Goal: Transaction & Acquisition: Book appointment/travel/reservation

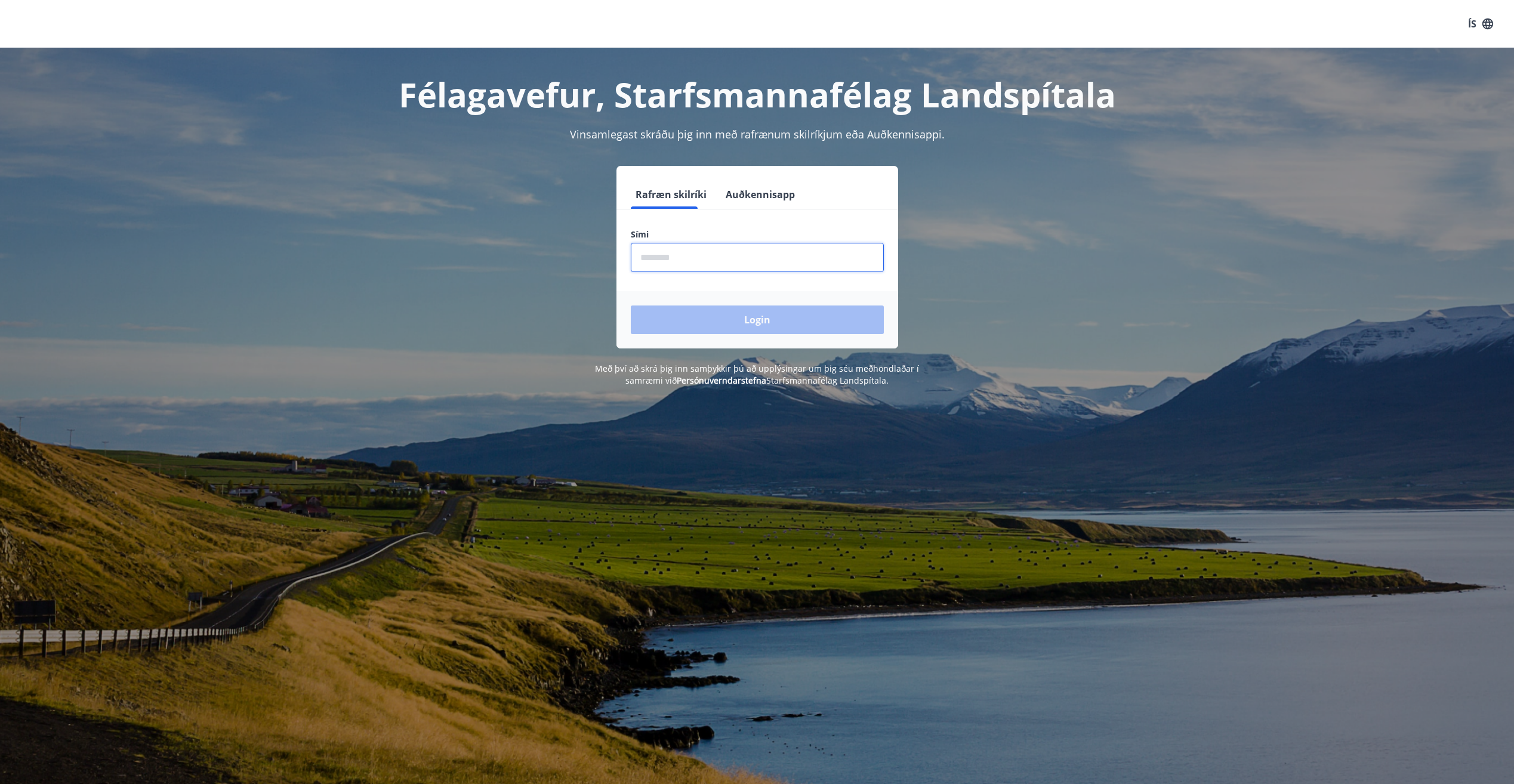
click at [654, 265] on input "phone" at bounding box center [757, 257] width 253 height 29
type input "********"
click at [746, 324] on button "Login" at bounding box center [757, 320] width 253 height 29
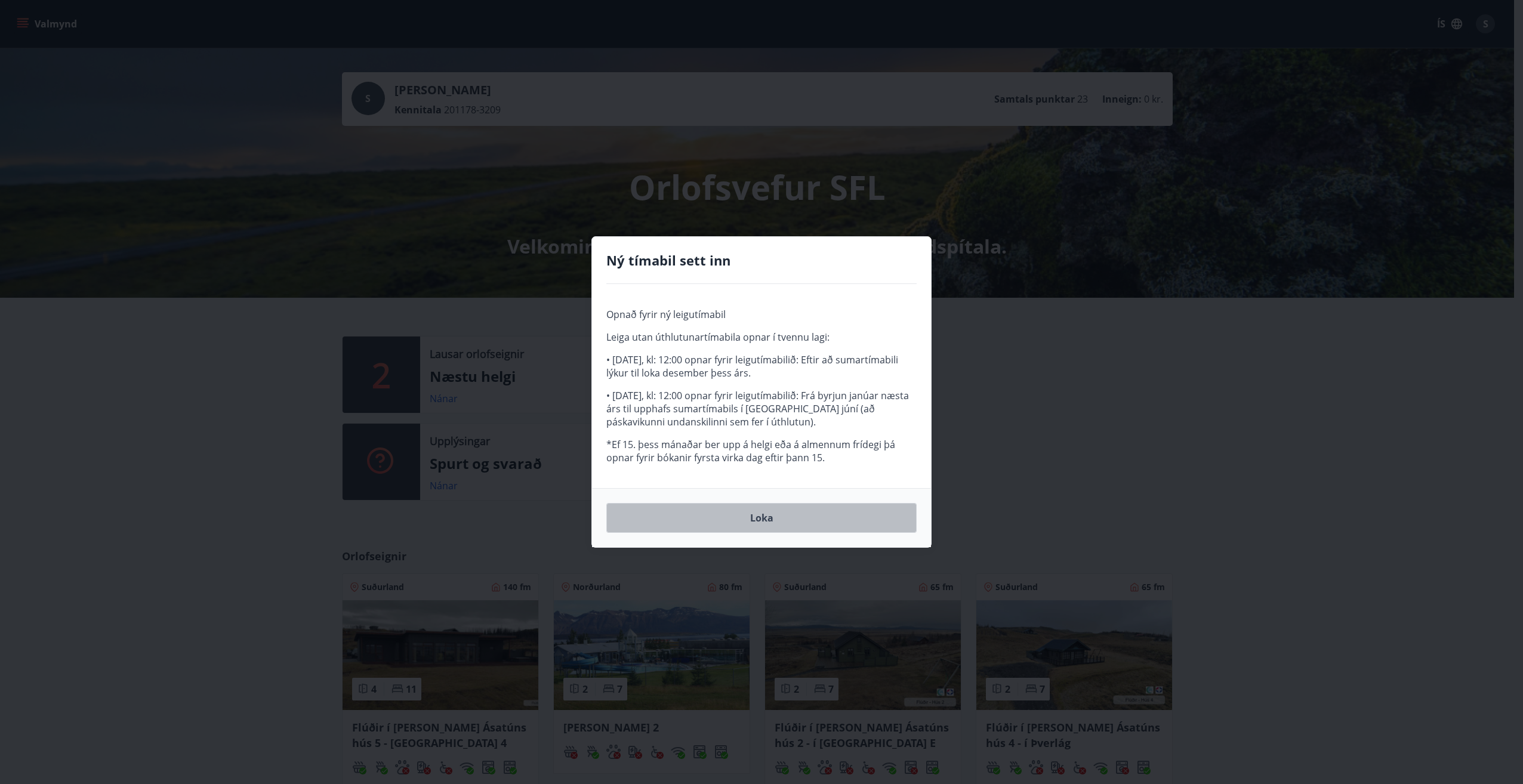
click at [722, 522] on button "Loka" at bounding box center [762, 518] width 310 height 30
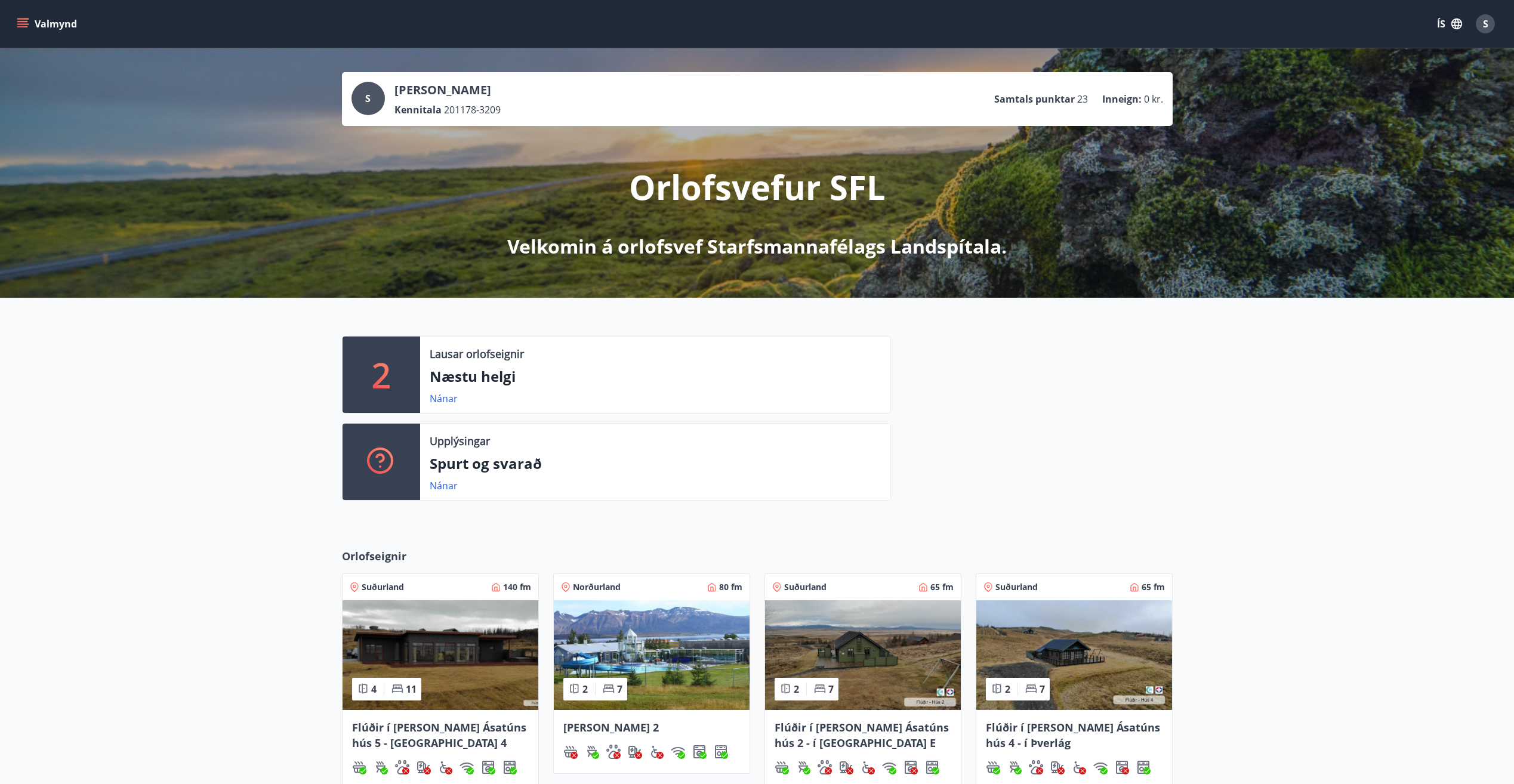
click at [20, 27] on icon "menu" at bounding box center [23, 27] width 11 height 1
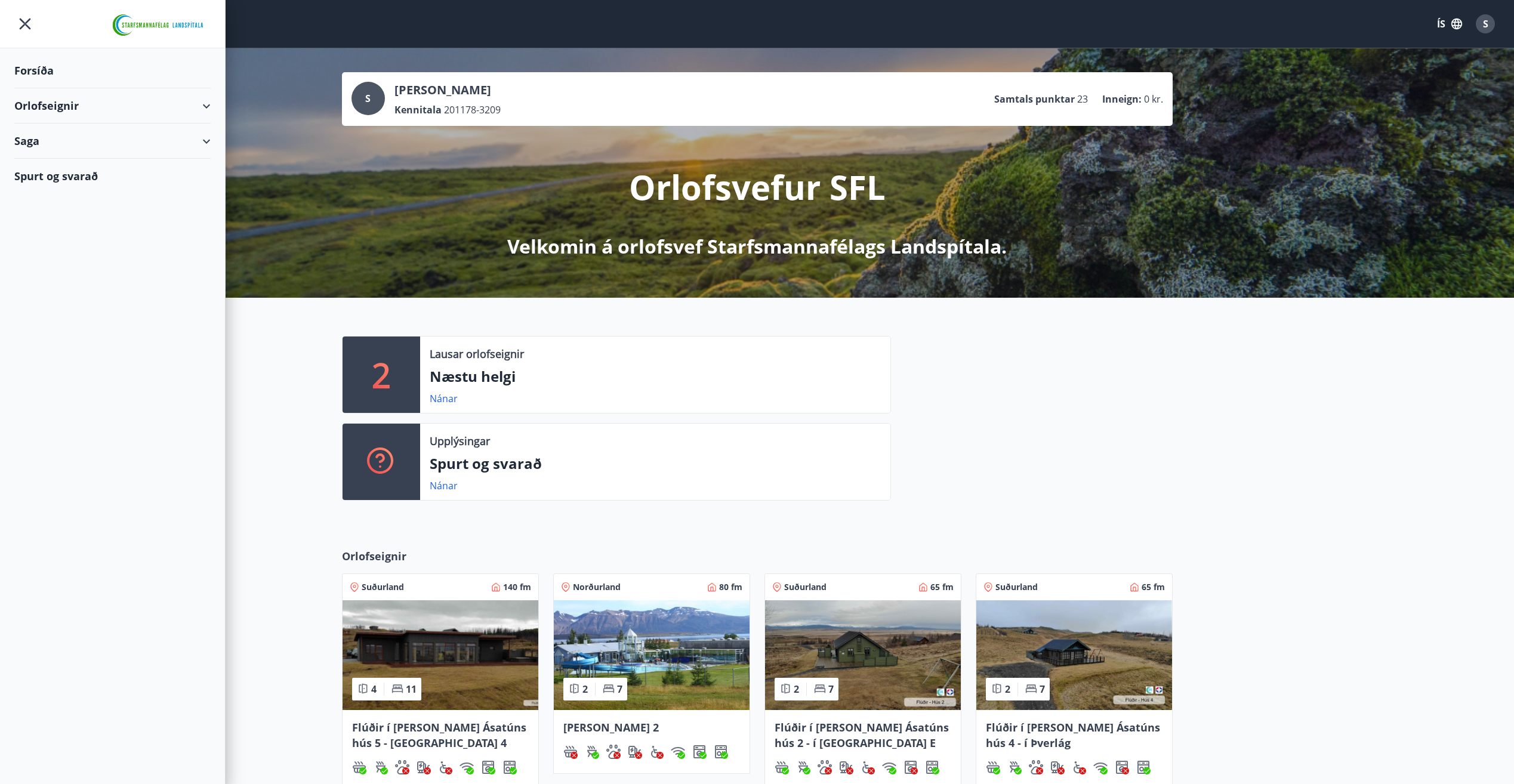
click at [207, 106] on div "Orlofseignir" at bounding box center [112, 106] width 196 height 35
click at [97, 164] on div "Bókunardagatal" at bounding box center [112, 161] width 177 height 25
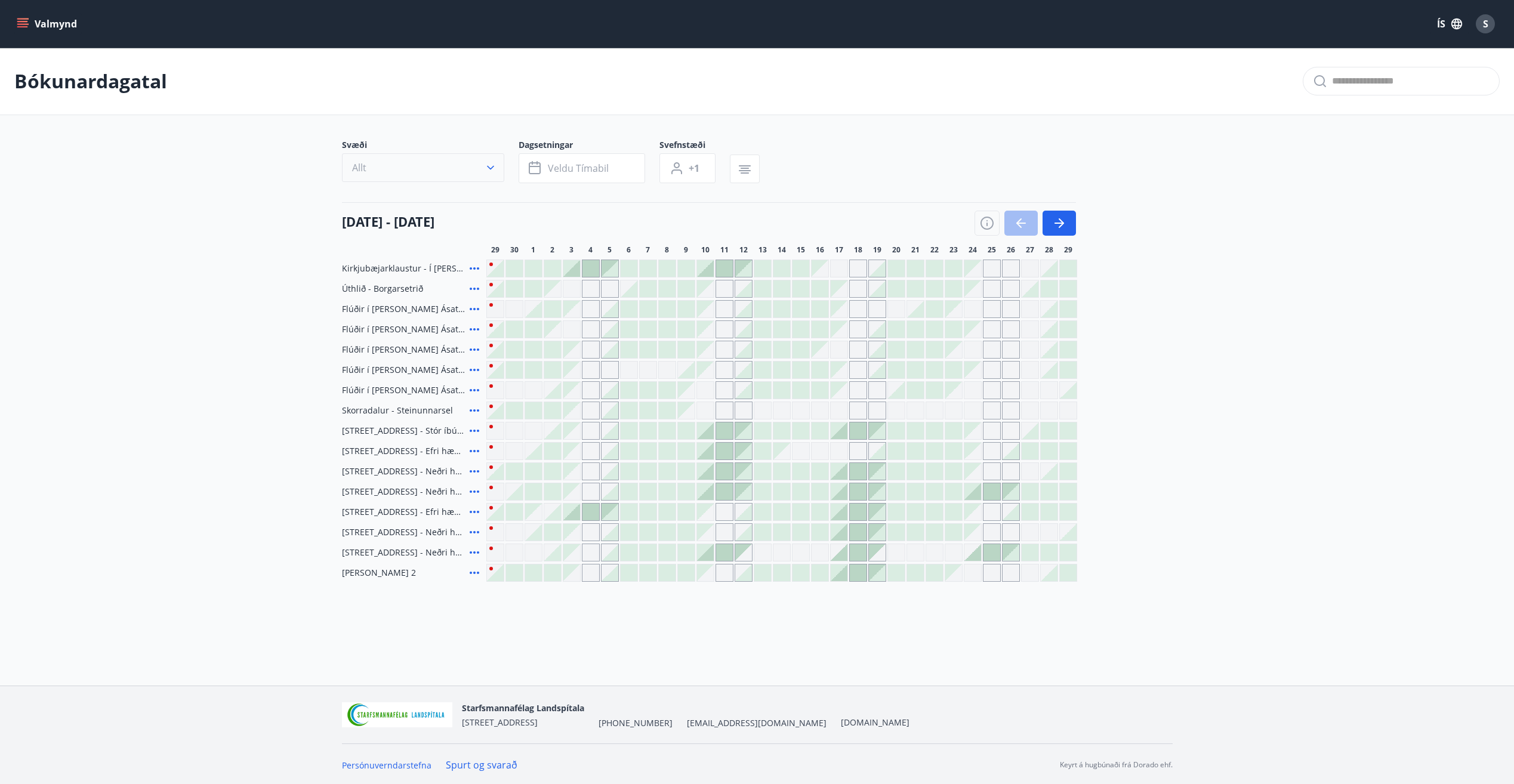
click at [493, 168] on icon "button" at bounding box center [491, 167] width 12 height 12
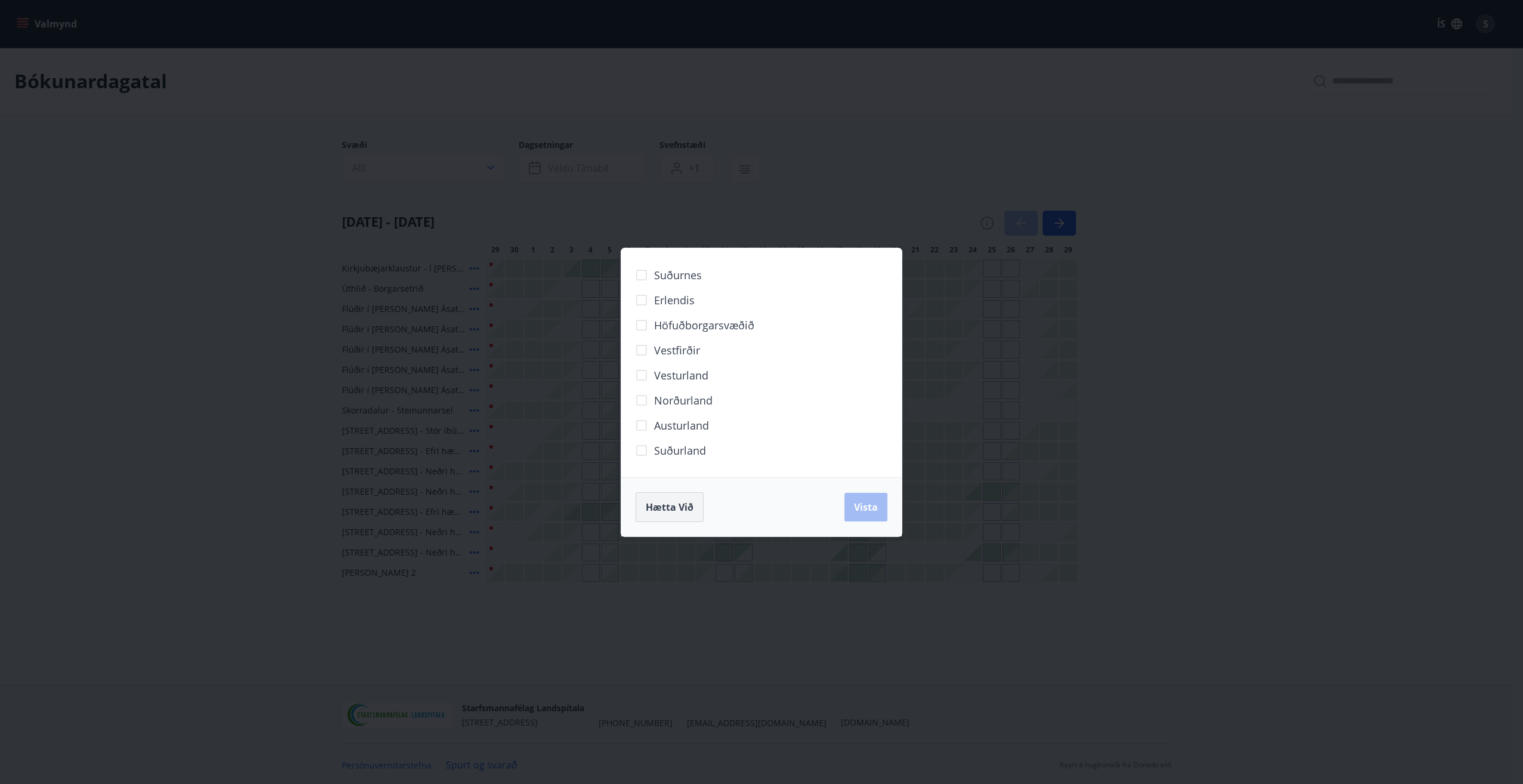
click at [647, 513] on span "Hætta við" at bounding box center [669, 507] width 47 height 13
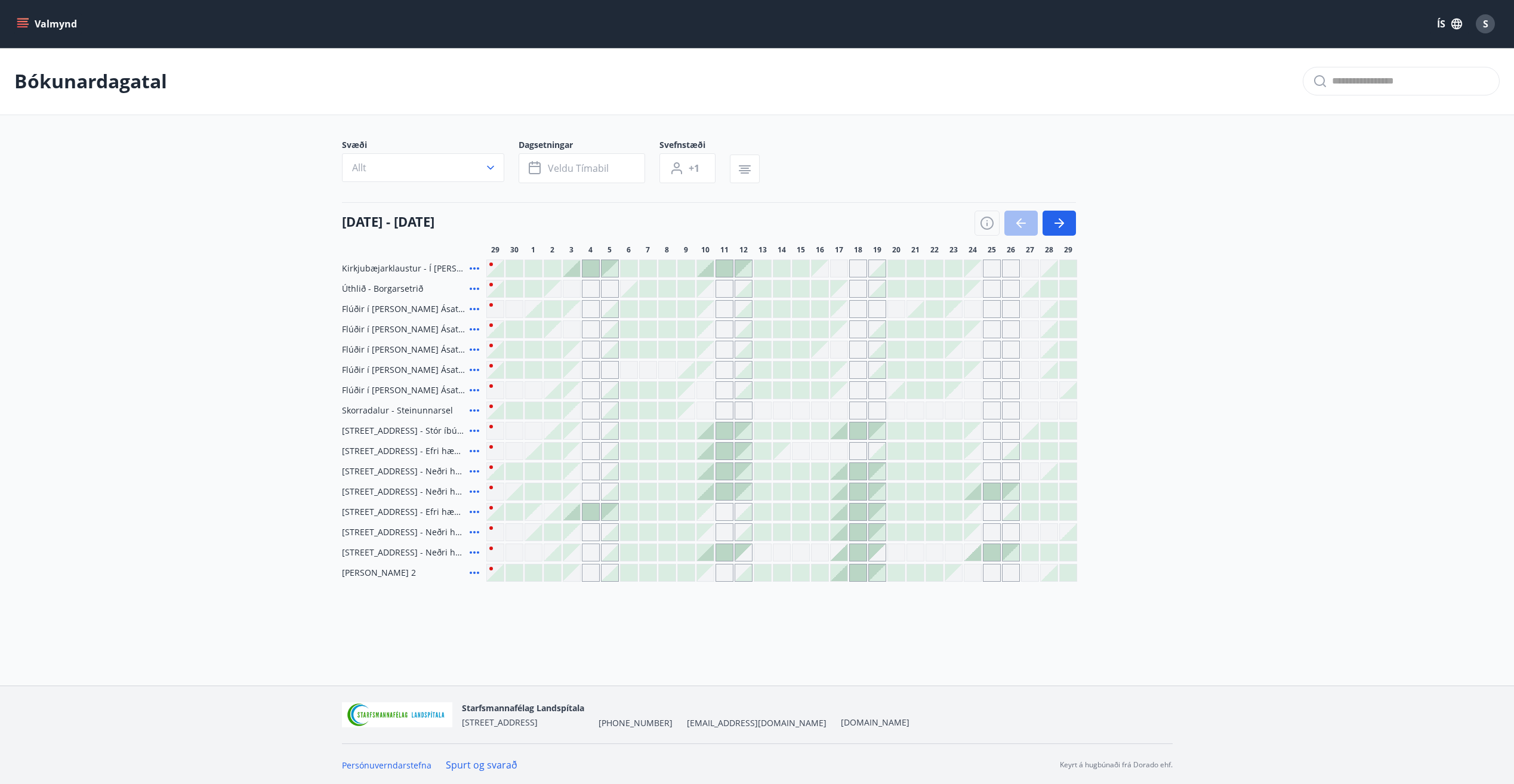
click at [958, 391] on div "Gráir dagar eru ekki bókanlegir" at bounding box center [954, 390] width 17 height 17
click at [1268, 359] on main "Bókunardagatal Svæði Allt Dagsetningar Veldu tímabil Svefnstæði +1 [DATE] - [DA…" at bounding box center [757, 314] width 1514 height 534
click at [473, 490] on icon at bounding box center [474, 492] width 14 height 14
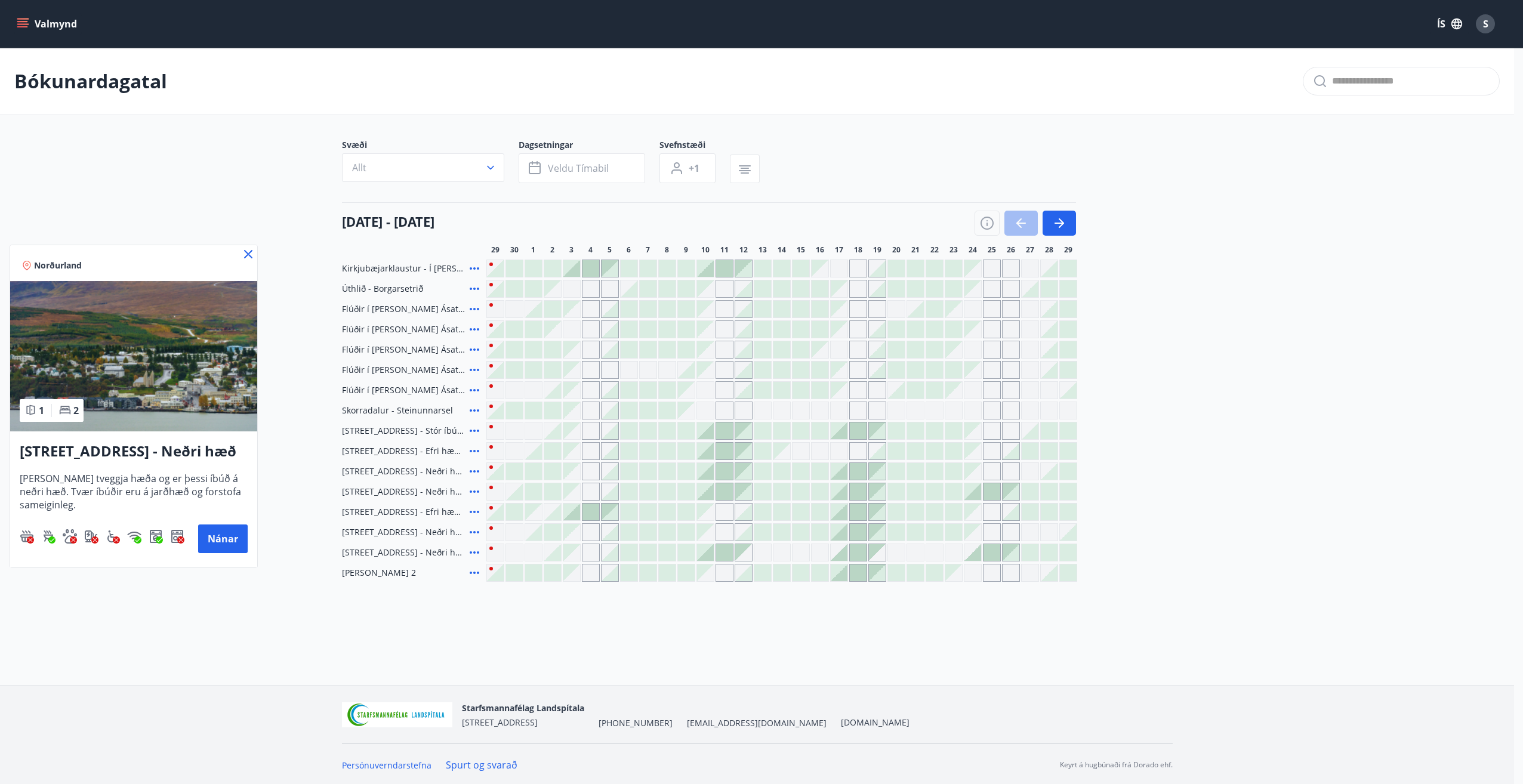
click at [91, 449] on h3 "[STREET_ADDRESS] - Neðri hæð íbúð 4" at bounding box center [134, 451] width 228 height 22
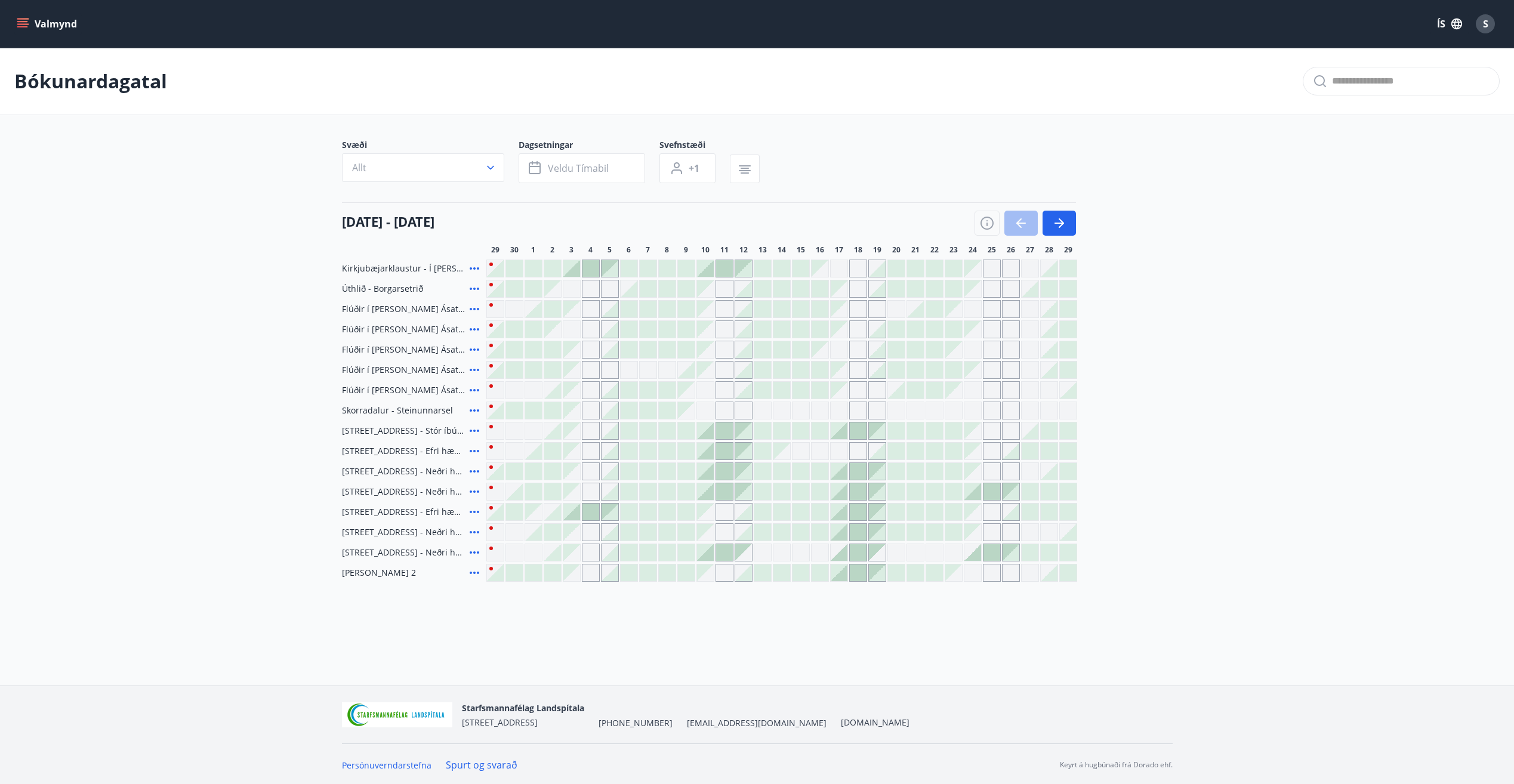
click at [473, 552] on icon at bounding box center [474, 552] width 10 height 2
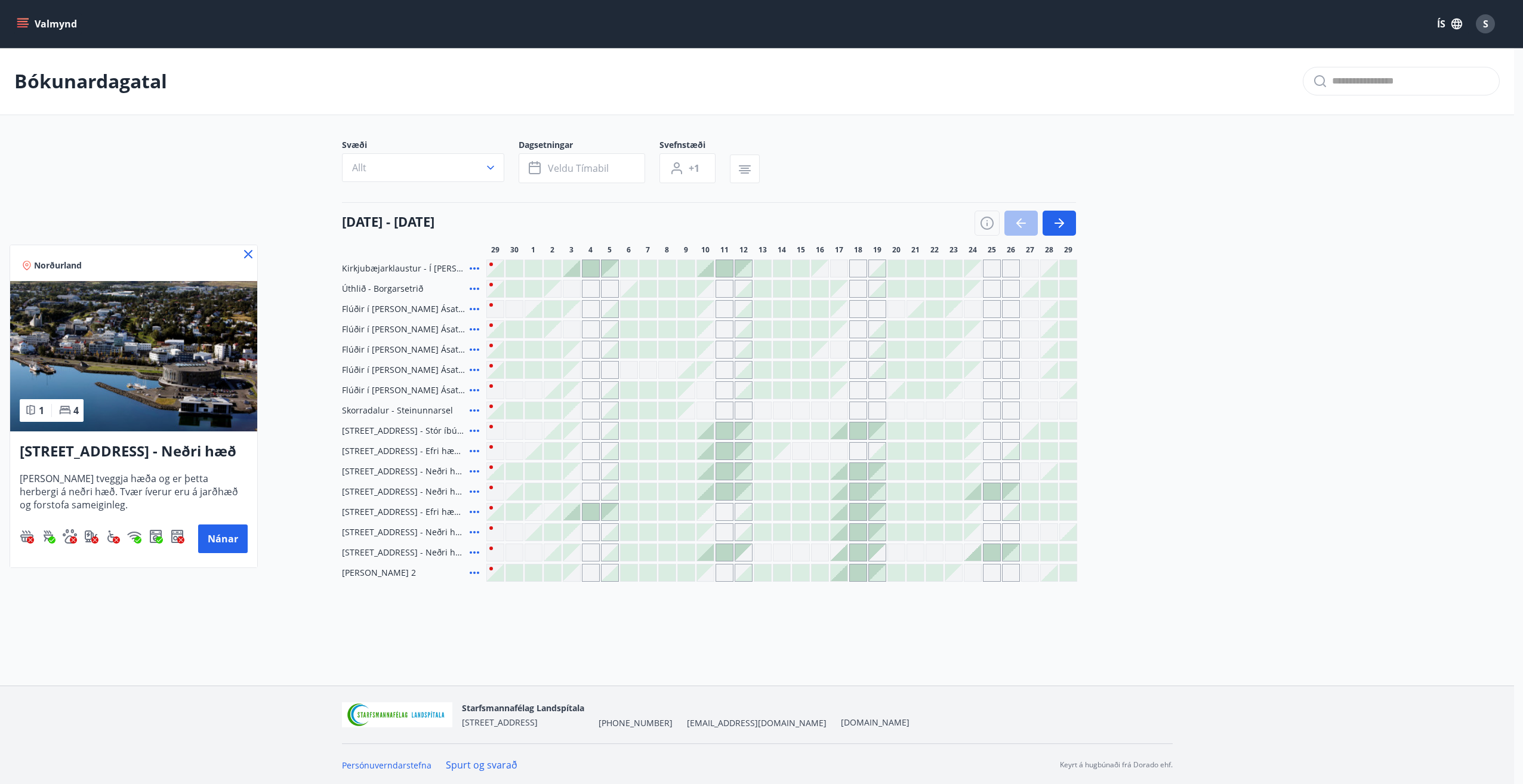
click at [245, 251] on icon at bounding box center [248, 254] width 8 height 8
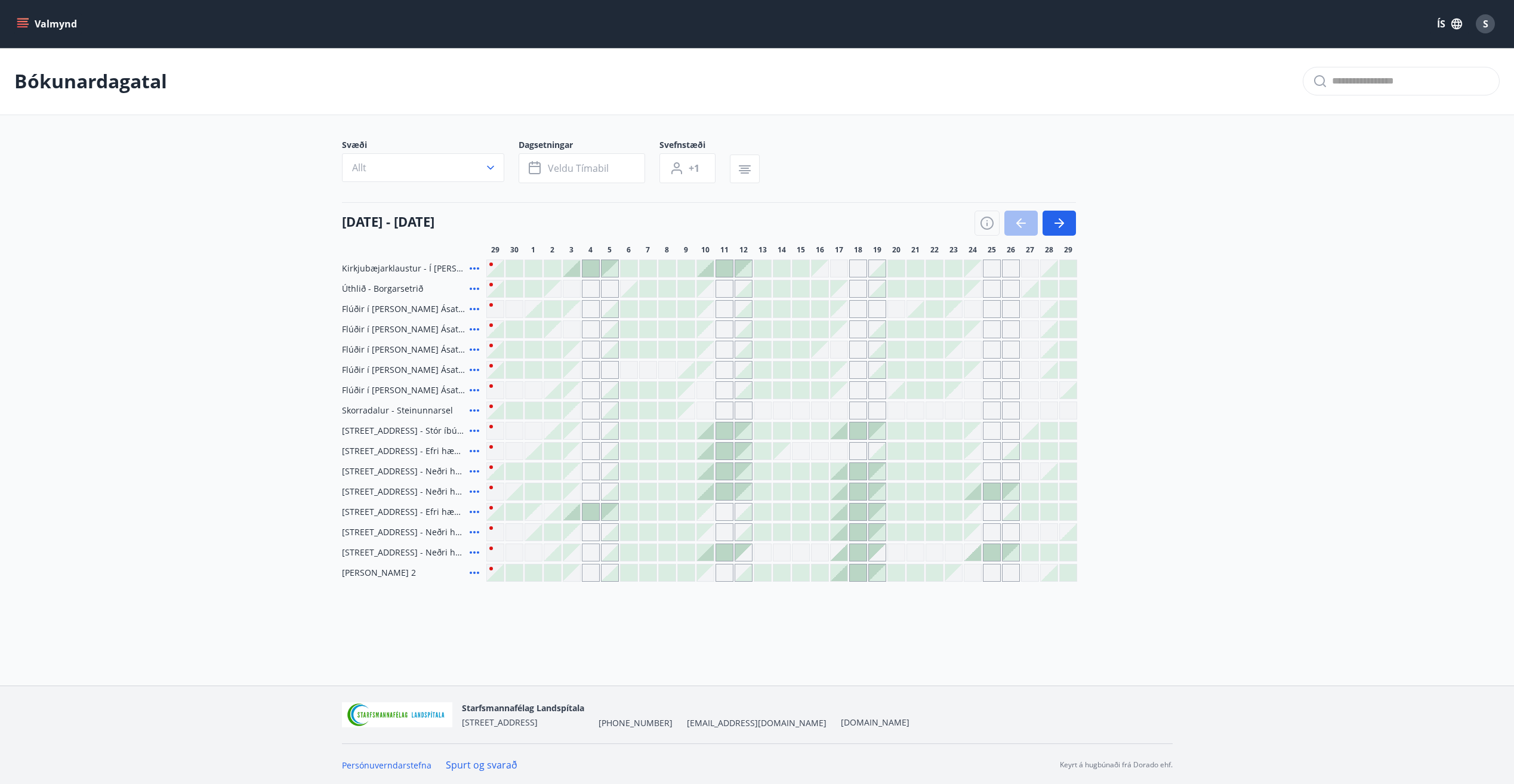
click at [974, 493] on div at bounding box center [973, 492] width 17 height 17
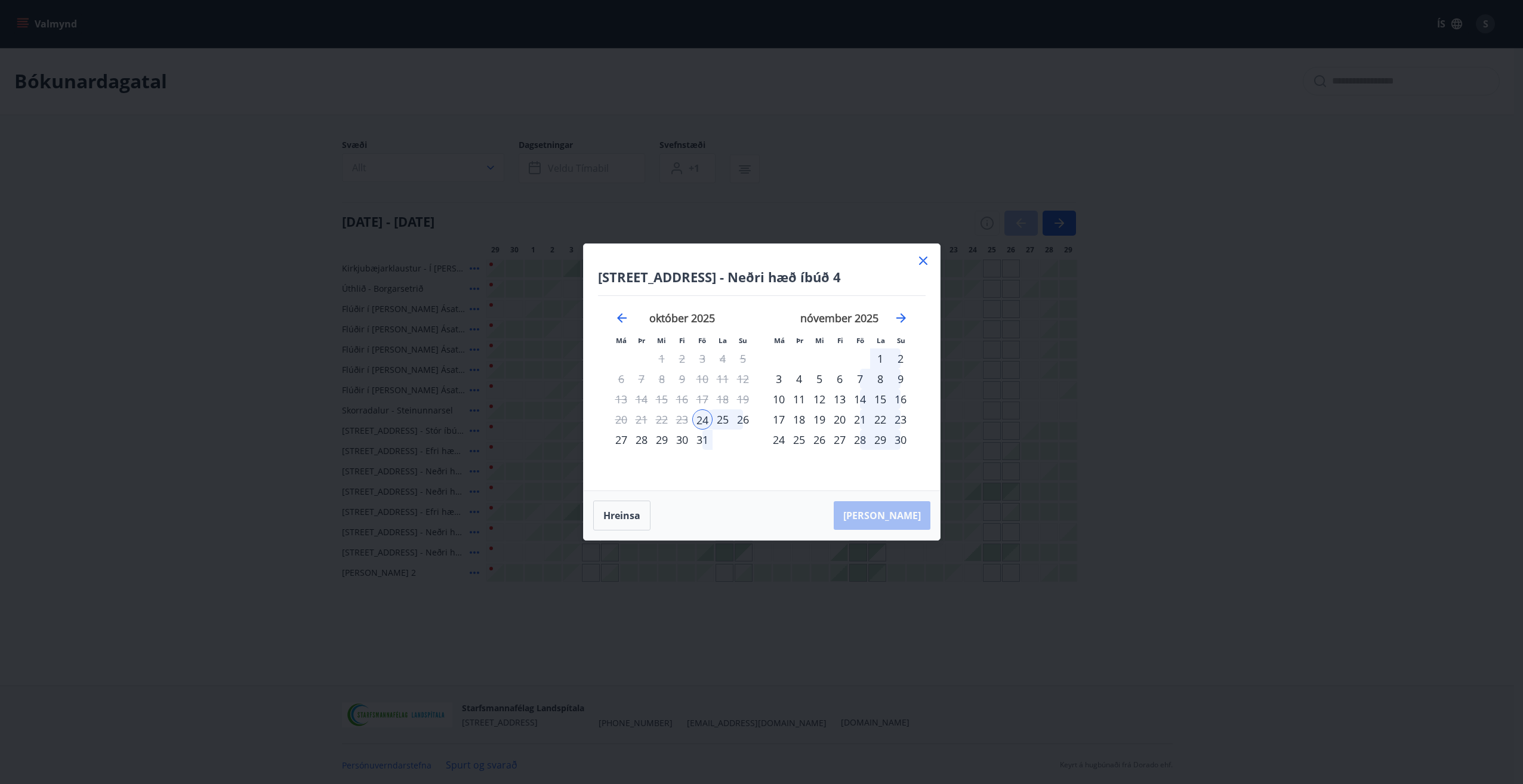
click at [919, 261] on icon at bounding box center [923, 261] width 14 height 14
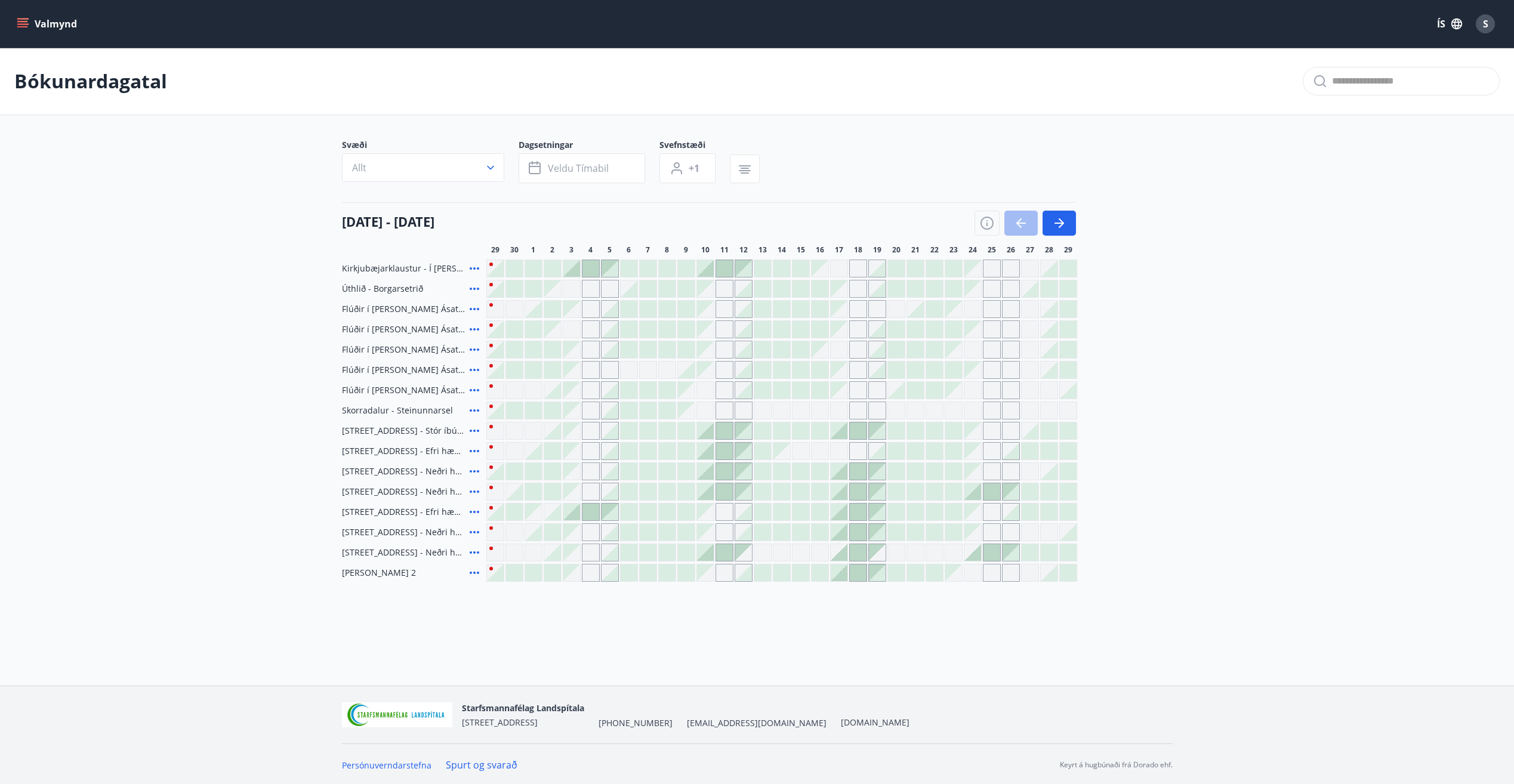
click at [475, 490] on icon at bounding box center [474, 492] width 14 height 14
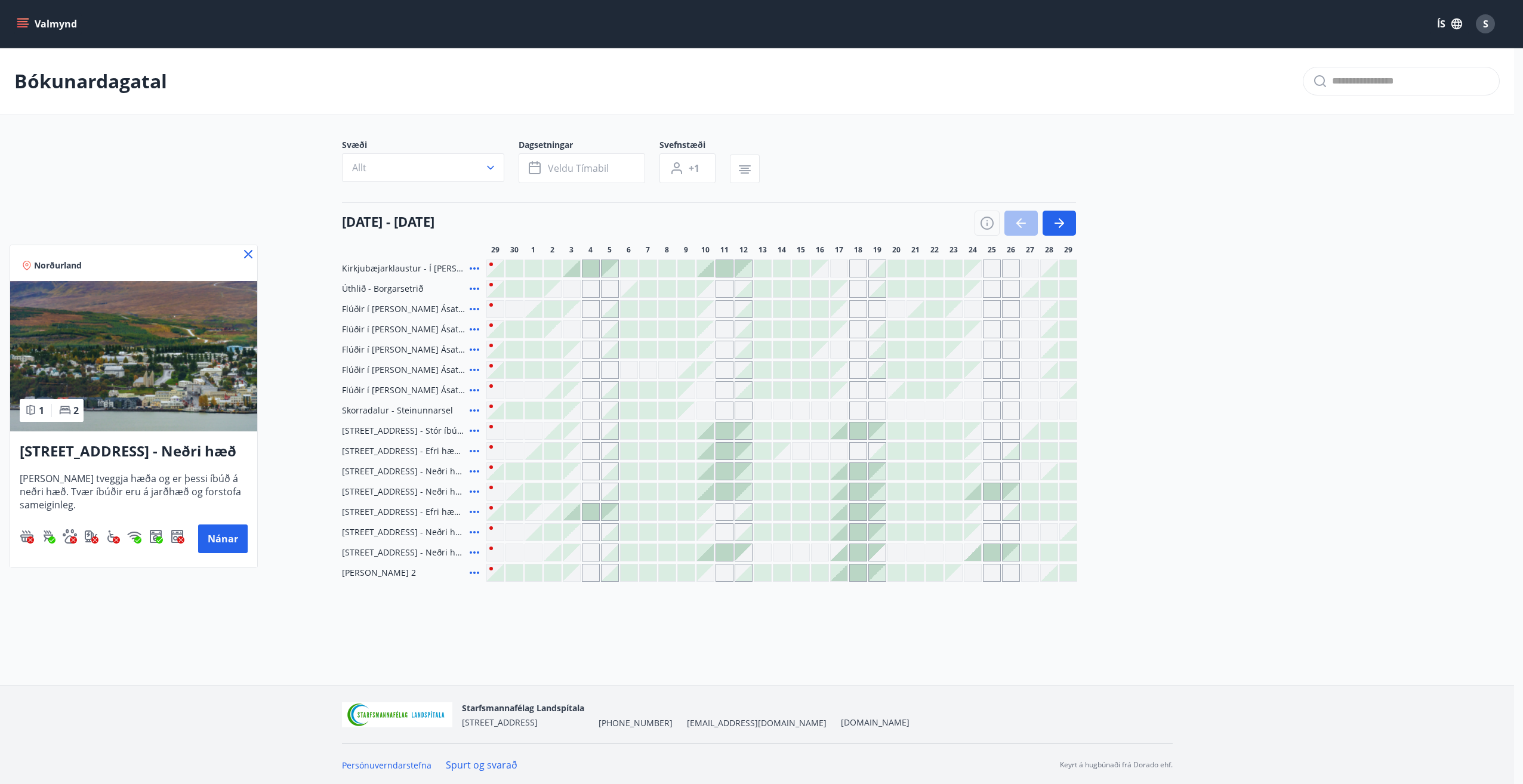
drag, startPoint x: 244, startPoint y: 252, endPoint x: 389, endPoint y: 571, distance: 350.4
click at [244, 252] on icon at bounding box center [248, 254] width 14 height 14
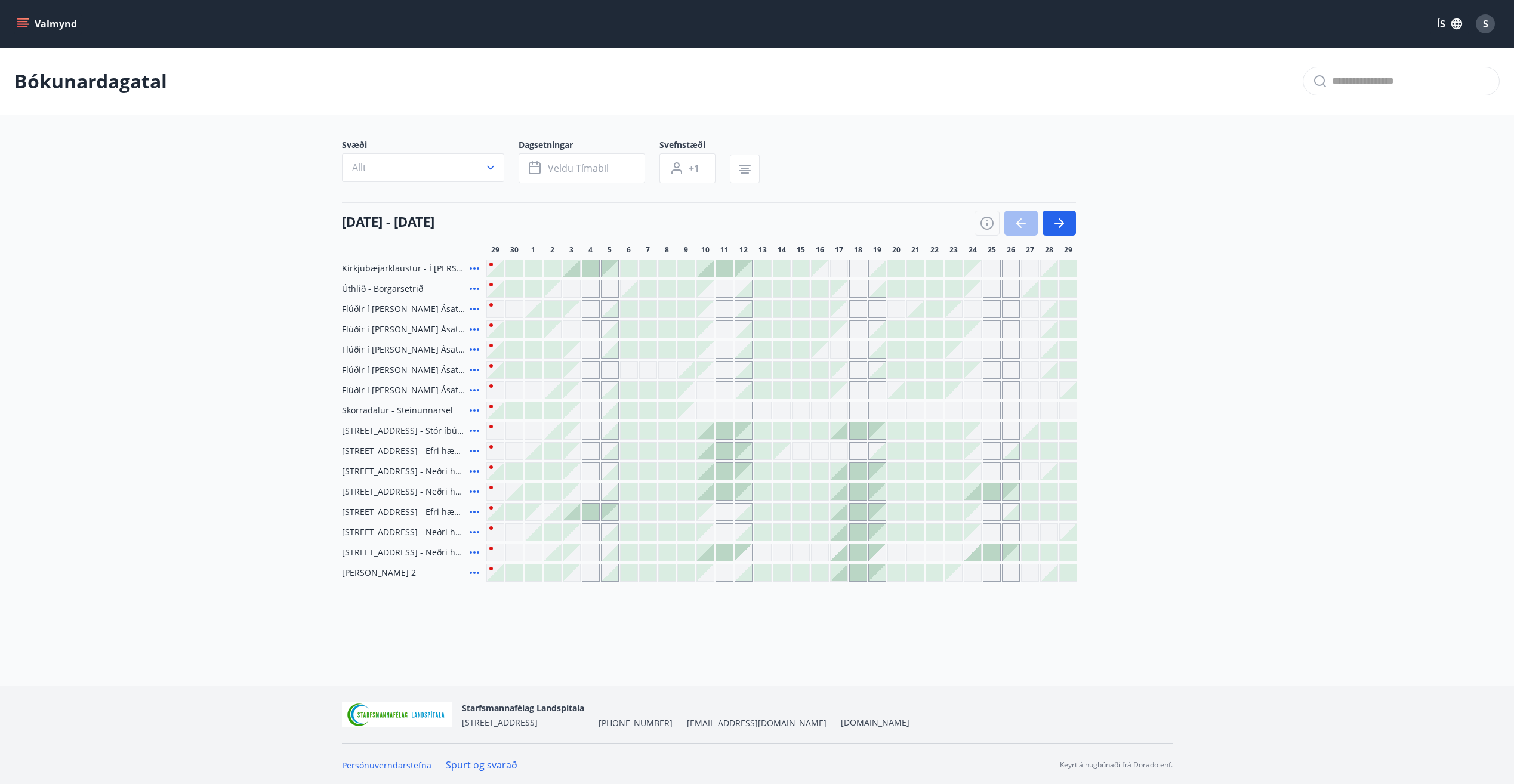
click at [475, 553] on icon at bounding box center [474, 552] width 14 height 14
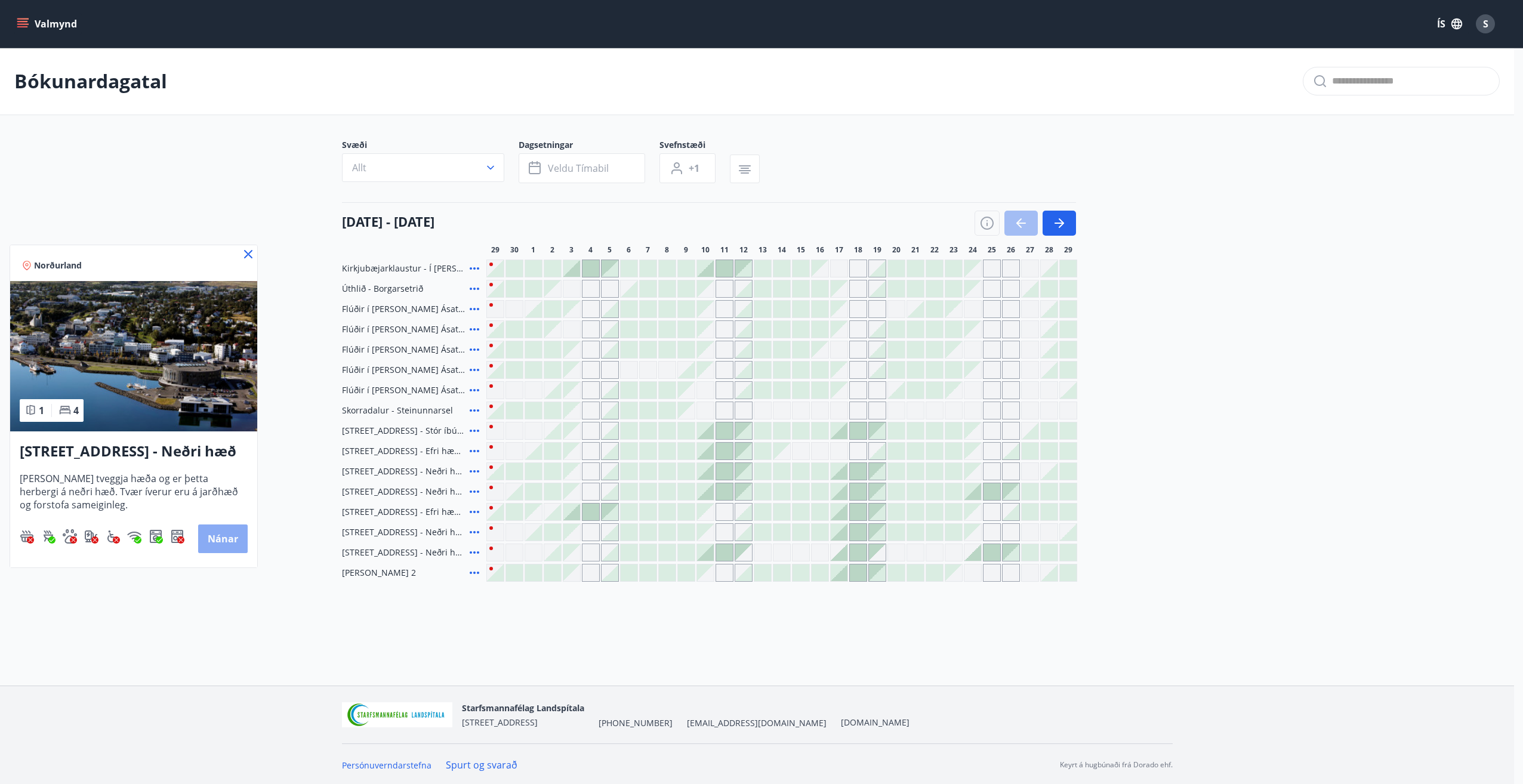
click at [211, 537] on button "Nánar" at bounding box center [223, 538] width 49 height 29
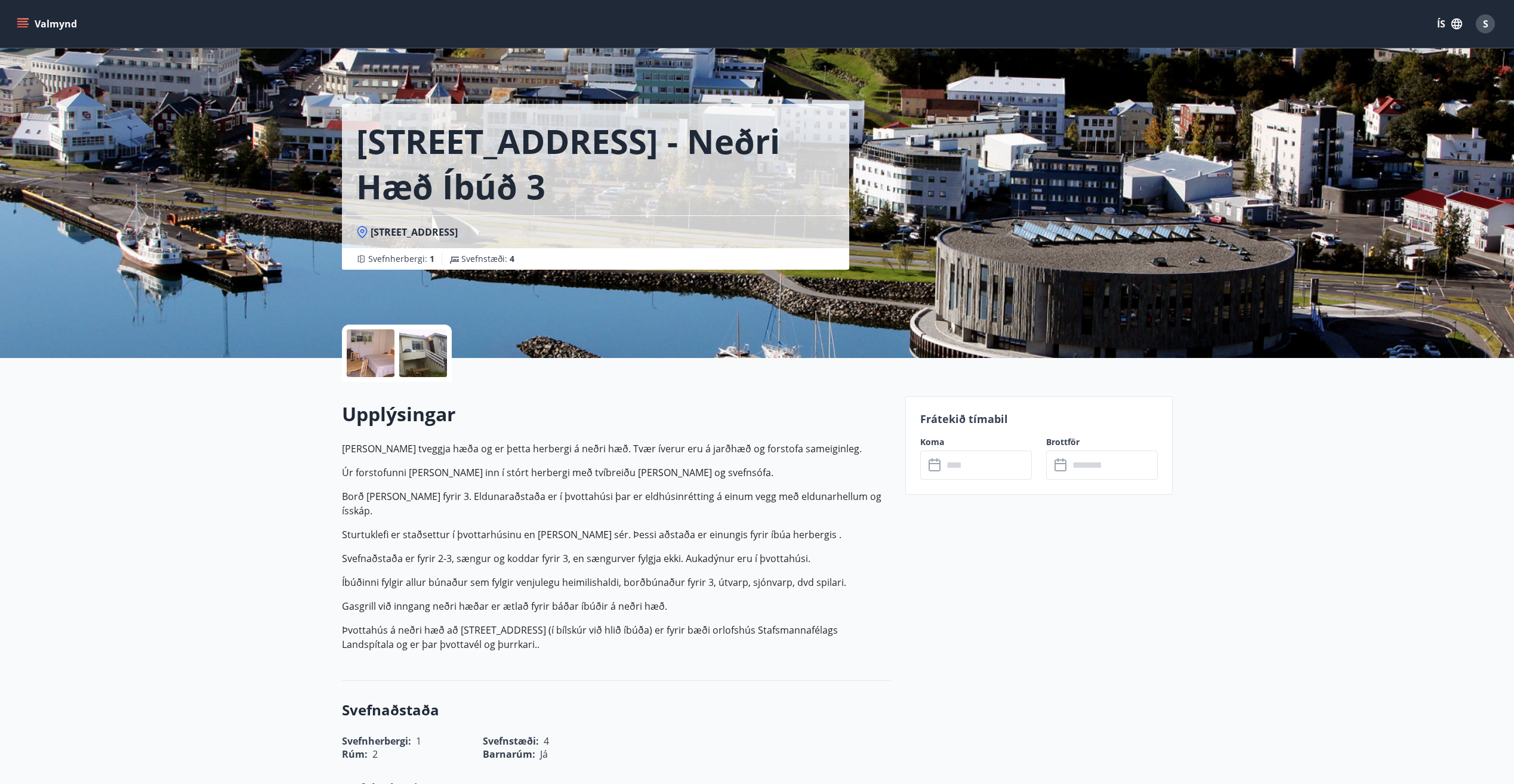
click at [361, 361] on div at bounding box center [370, 353] width 47 height 47
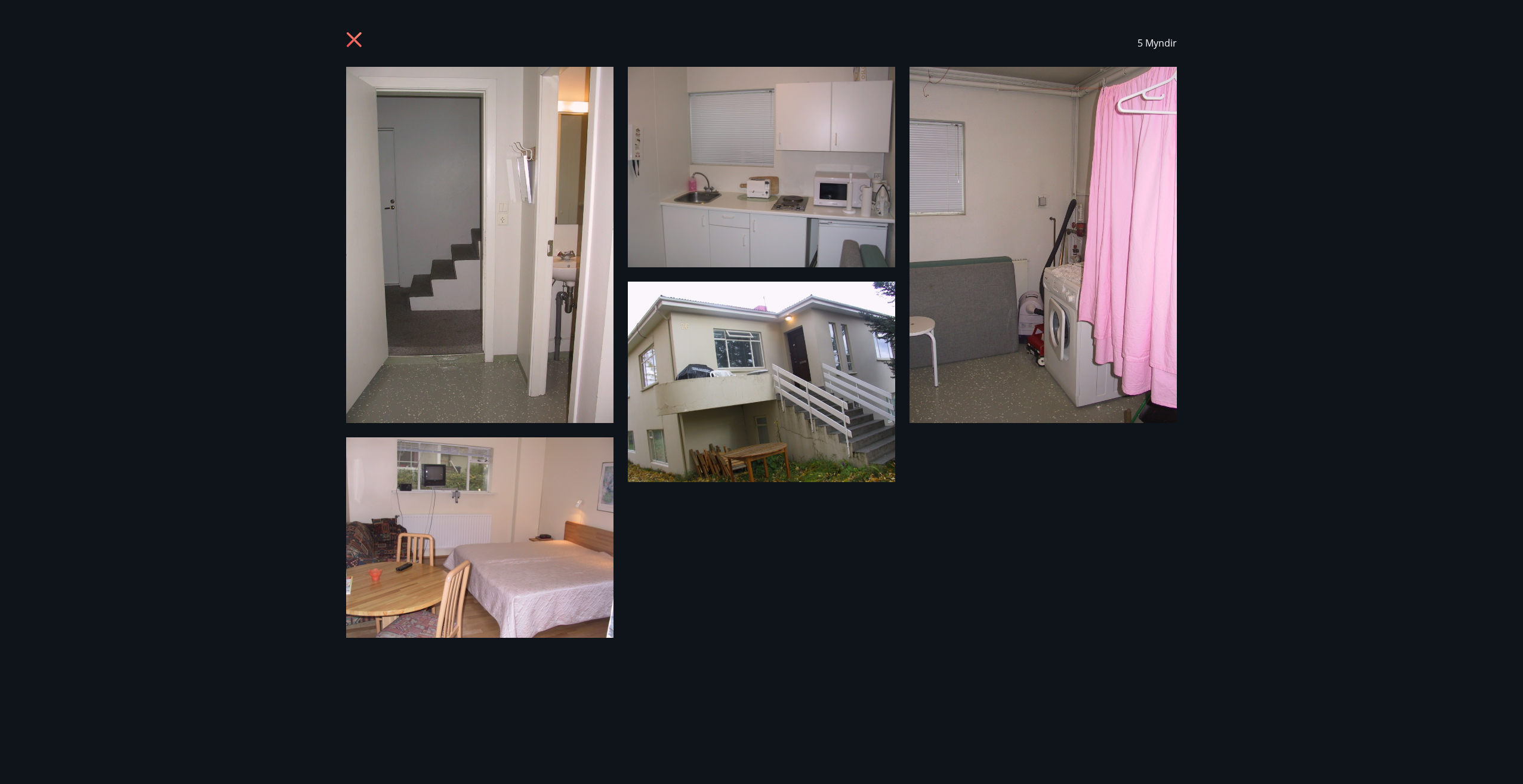
click at [261, 278] on div "5 Myndir" at bounding box center [762, 392] width 1523 height 784
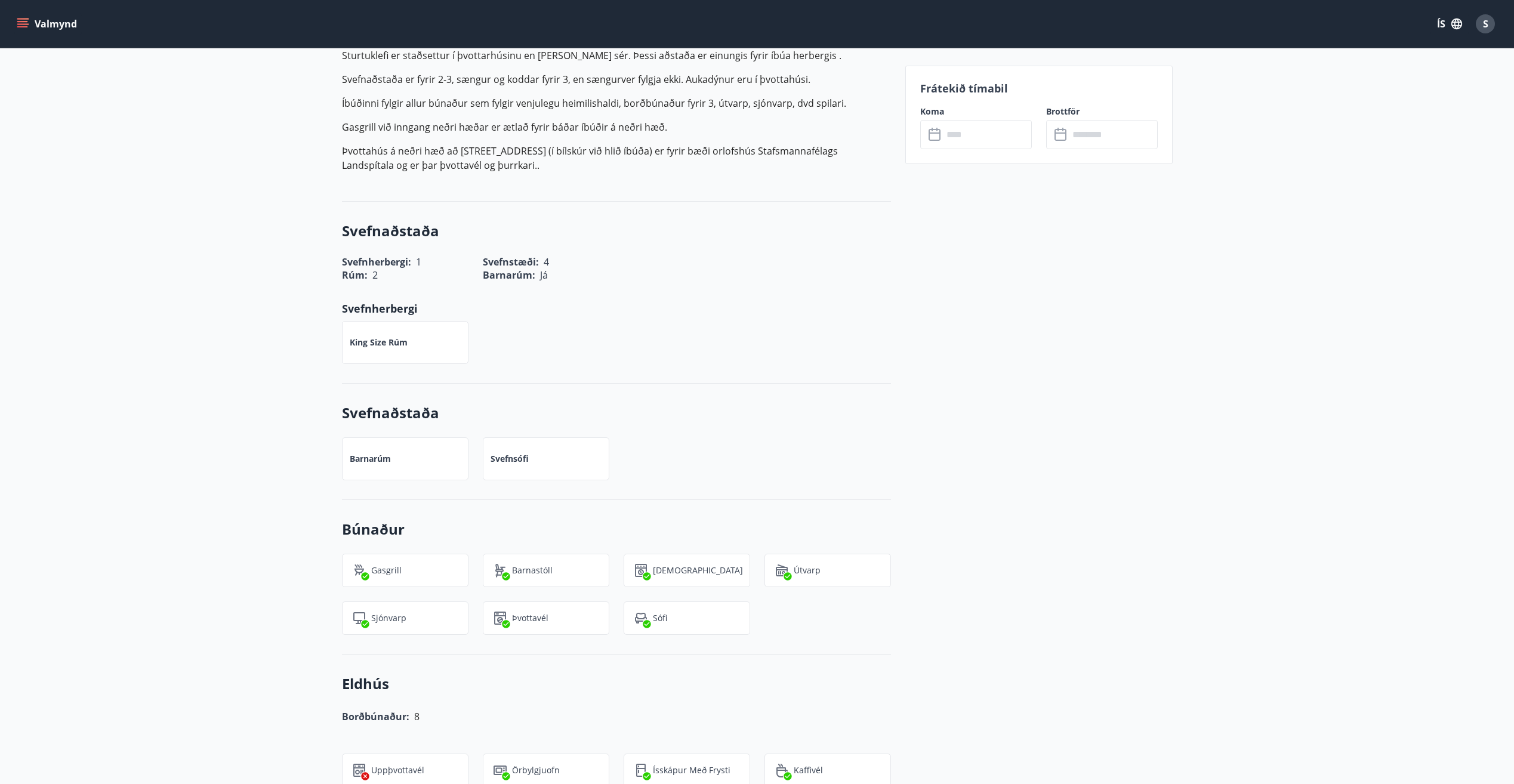
scroll to position [238, 0]
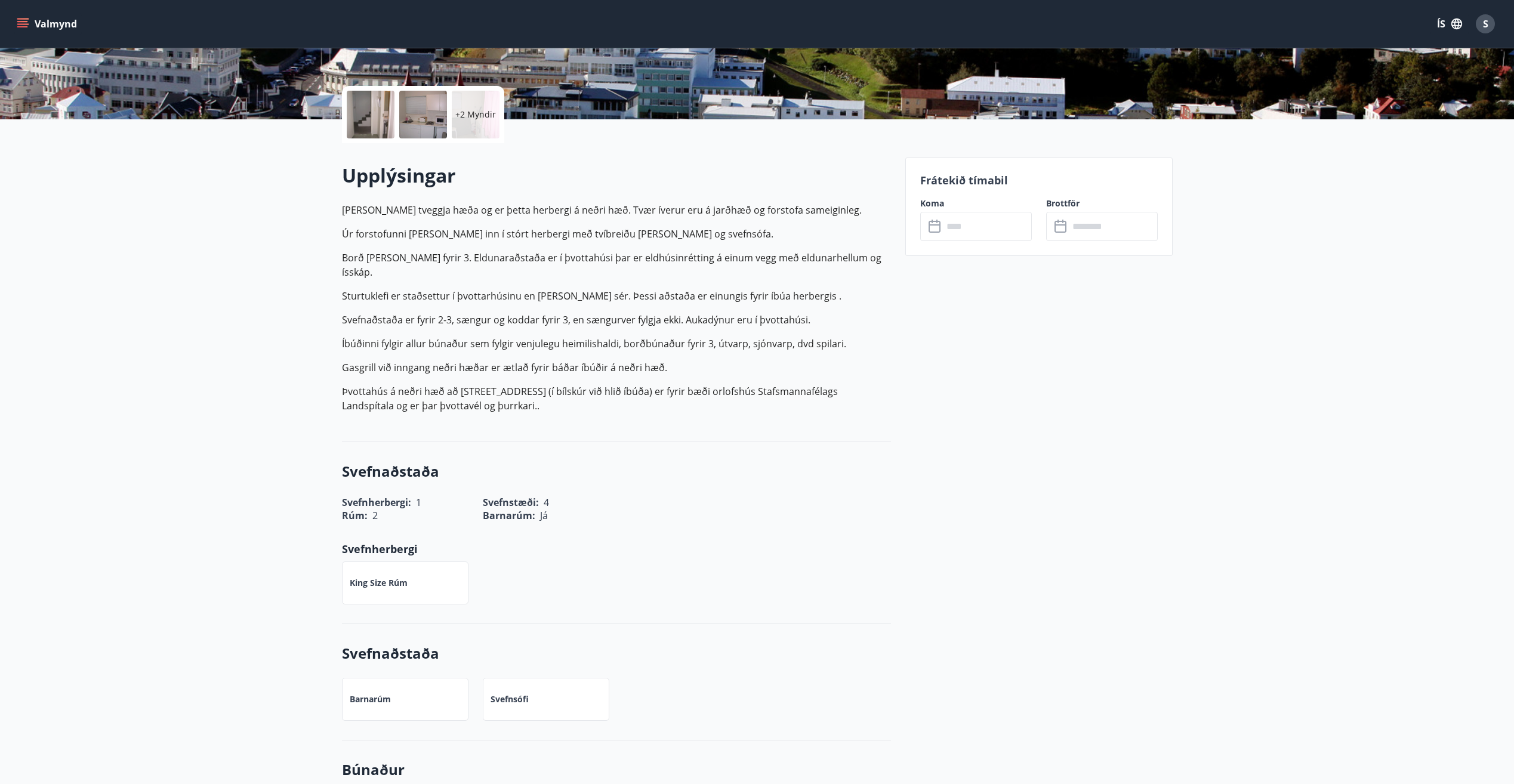
drag, startPoint x: 517, startPoint y: 397, endPoint x: 363, endPoint y: 290, distance: 187.5
click at [363, 290] on p "[PERSON_NAME] tveggja hæða og er þetta herbergi á neðri hæð. Tvær íverur eru á …" at bounding box center [616, 308] width 549 height 210
click at [673, 232] on p "Úr forstofunni [PERSON_NAME] inn í stórt herbergi með tvíbreiðu [PERSON_NAME] o…" at bounding box center [616, 234] width 549 height 14
click at [507, 344] on p "[PERSON_NAME] tveggja hæða og er þetta herbergi á neðri hæð. Tvær íverur eru á …" at bounding box center [616, 308] width 549 height 210
click at [772, 263] on p "Borð [PERSON_NAME] fyrir 3. Eldunaraðstaða er í þvottahúsi þar er eldhúsinrétti…" at bounding box center [616, 265] width 549 height 29
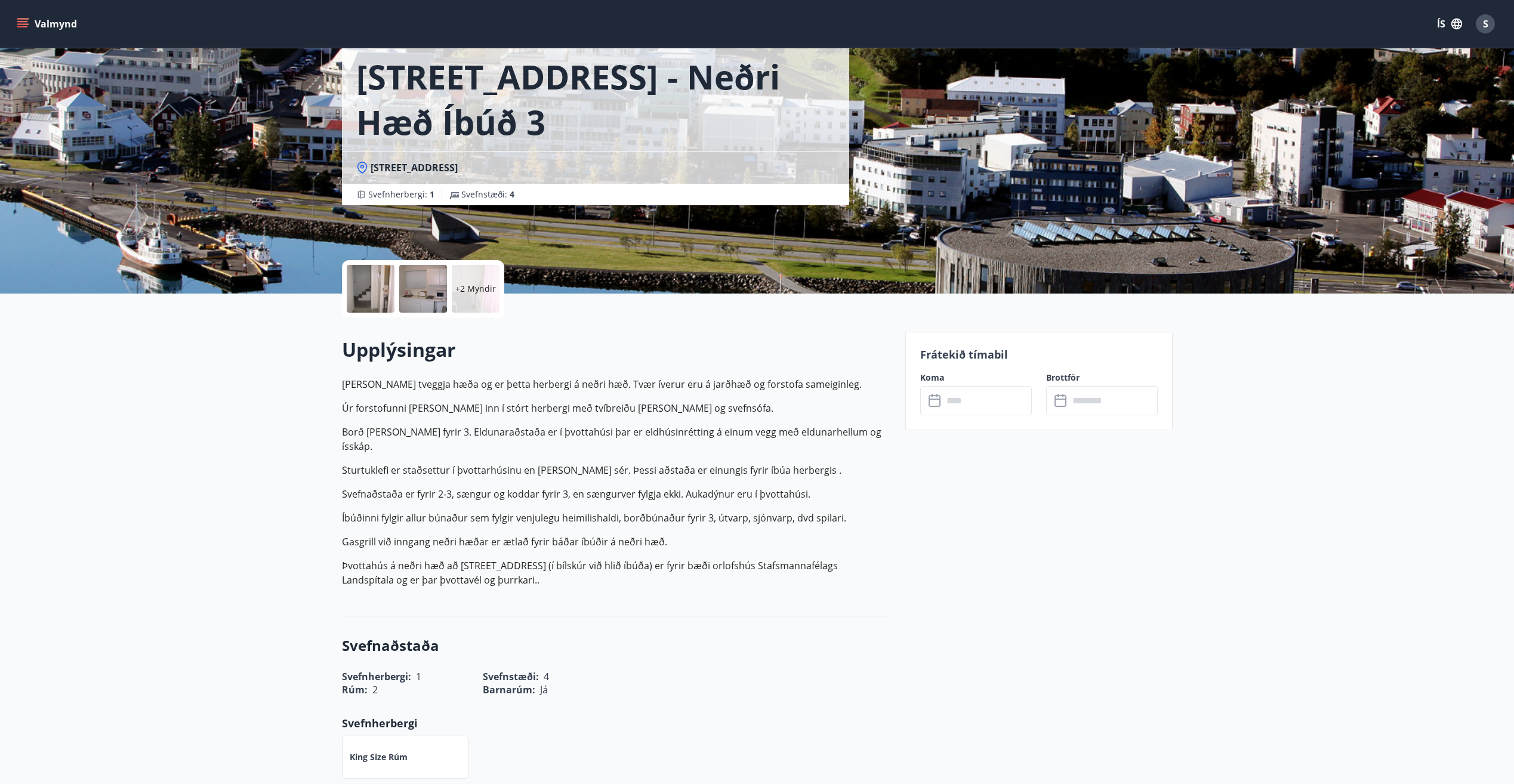
scroll to position [0, 0]
